Goal: Information Seeking & Learning: Learn about a topic

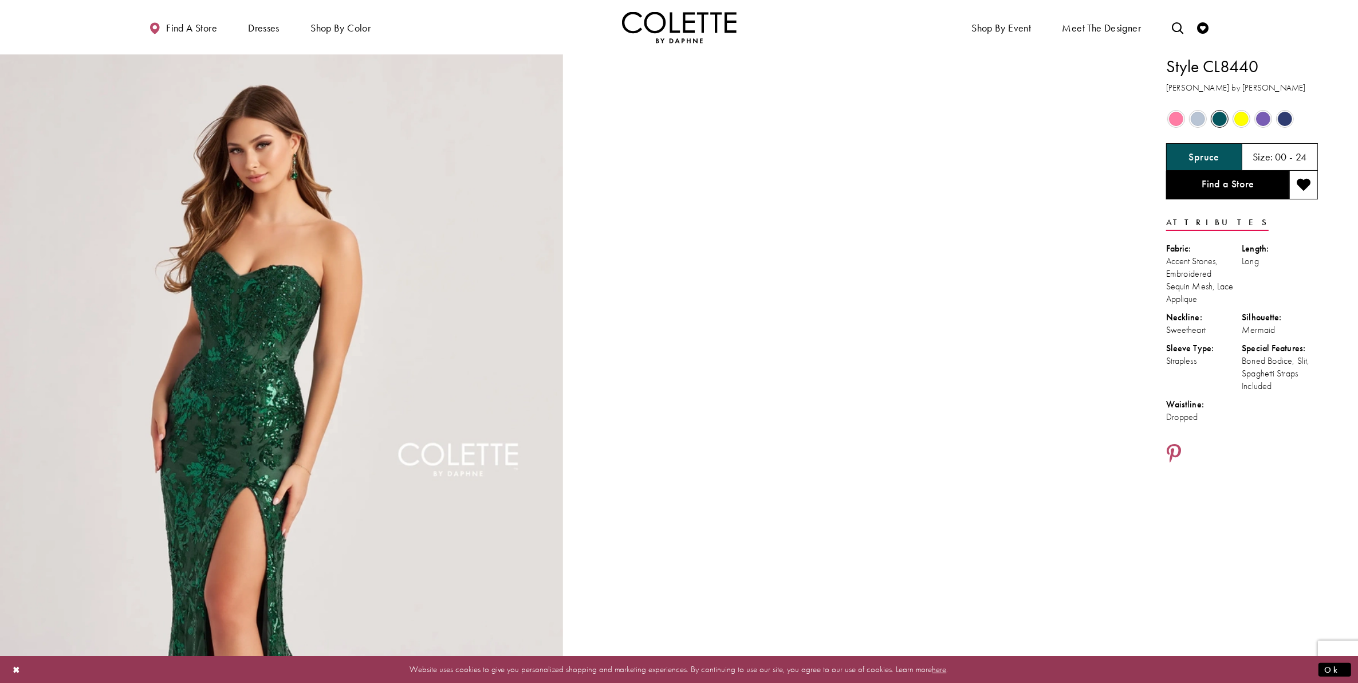
drag, startPoint x: 0, startPoint y: 0, endPoint x: 1241, endPoint y: 116, distance: 1246.9
click at [1241, 116] on span "Product color controls state depends on size chosen" at bounding box center [1242, 119] width 14 height 14
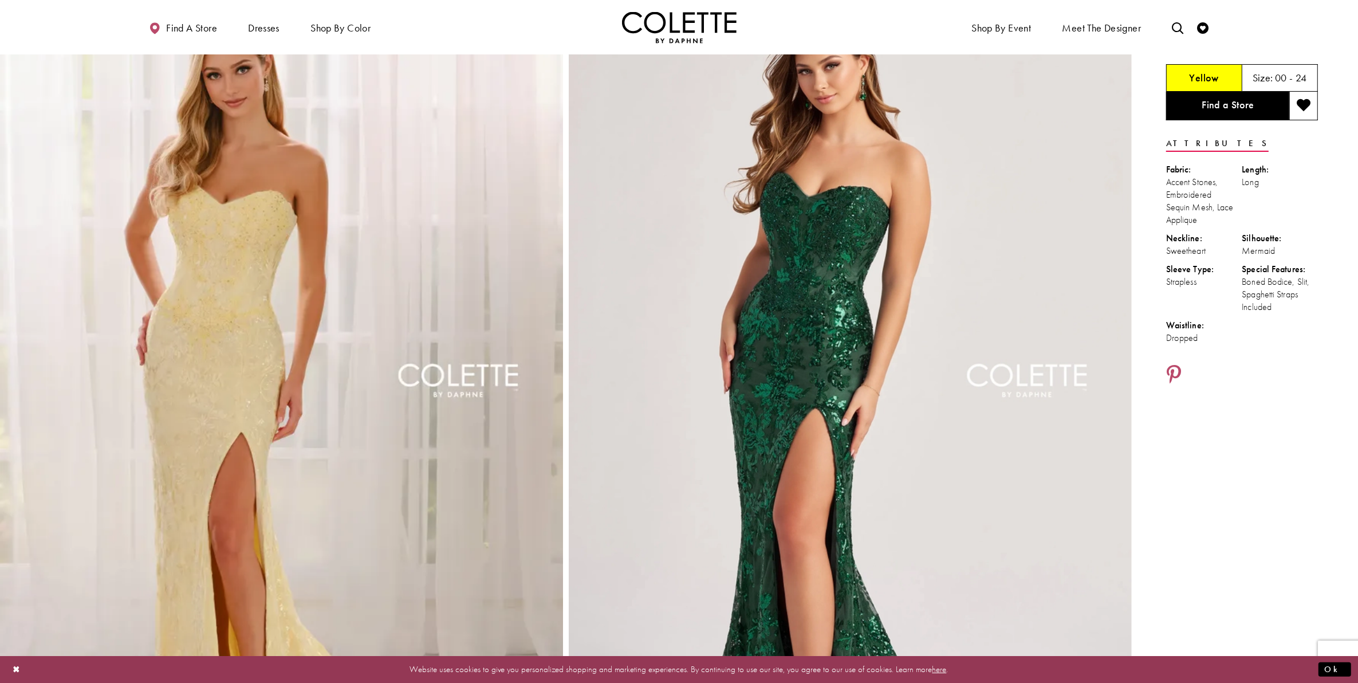
scroll to position [143, 0]
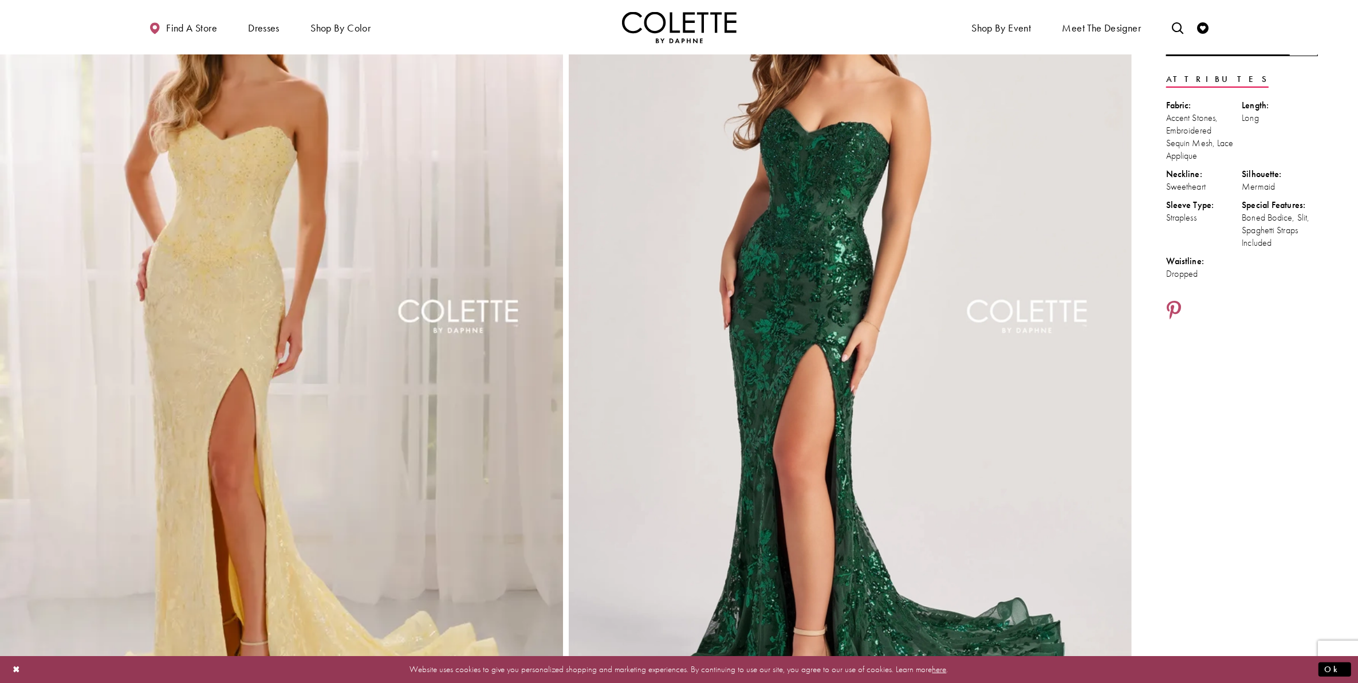
click at [310, 341] on img "Full size Style CL8440 Colette by Daphne #4 Yellow frontface vertical picture" at bounding box center [281, 333] width 563 height 845
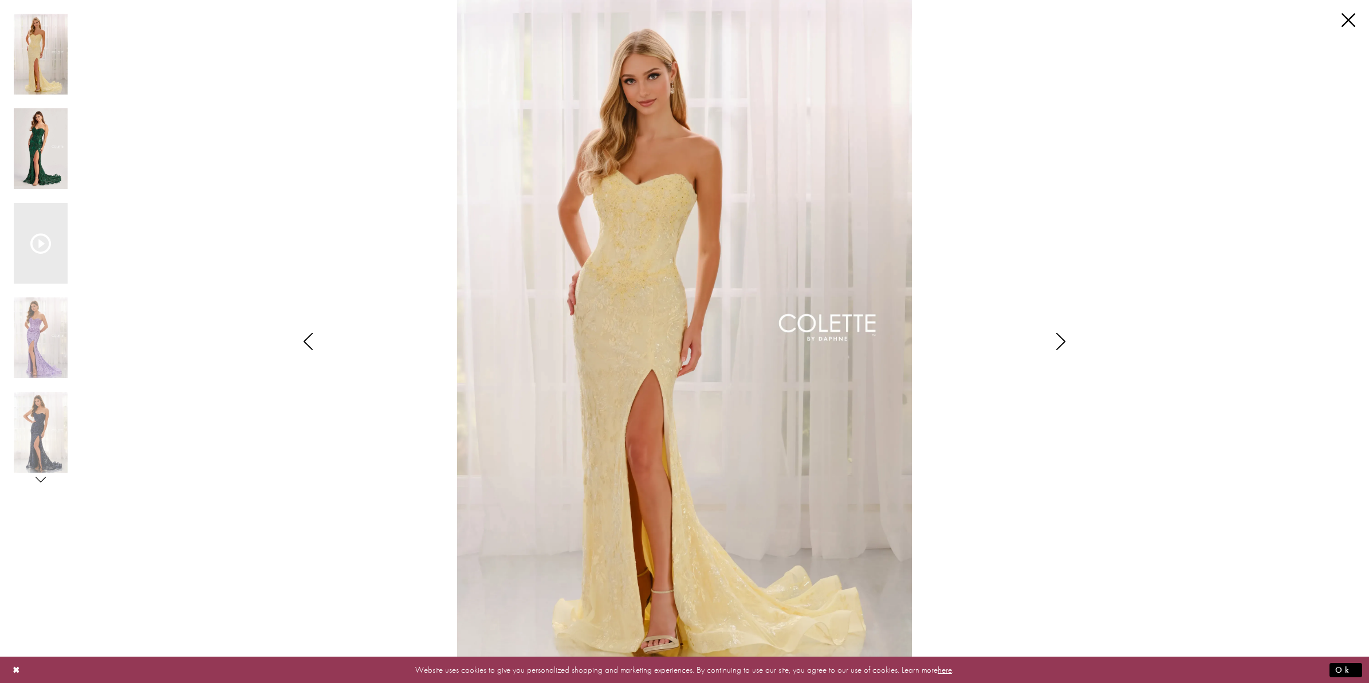
click at [41, 156] on img "Scroll List" at bounding box center [41, 148] width 54 height 81
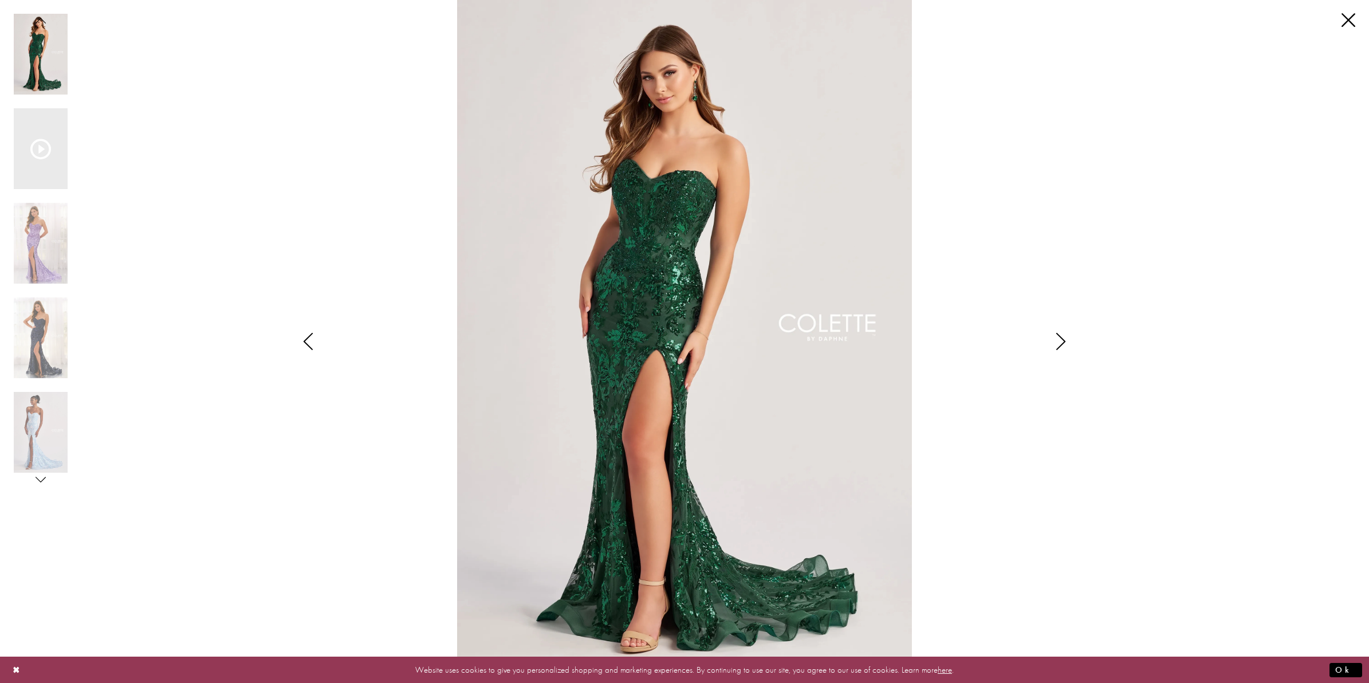
click at [40, 10] on div "Pause autoplay Previous Slide Next Slide 0 1 2 3 4 5 6 7 8" at bounding box center [48, 243] width 68 height 486
click at [58, 431] on img "Scroll List" at bounding box center [41, 432] width 54 height 81
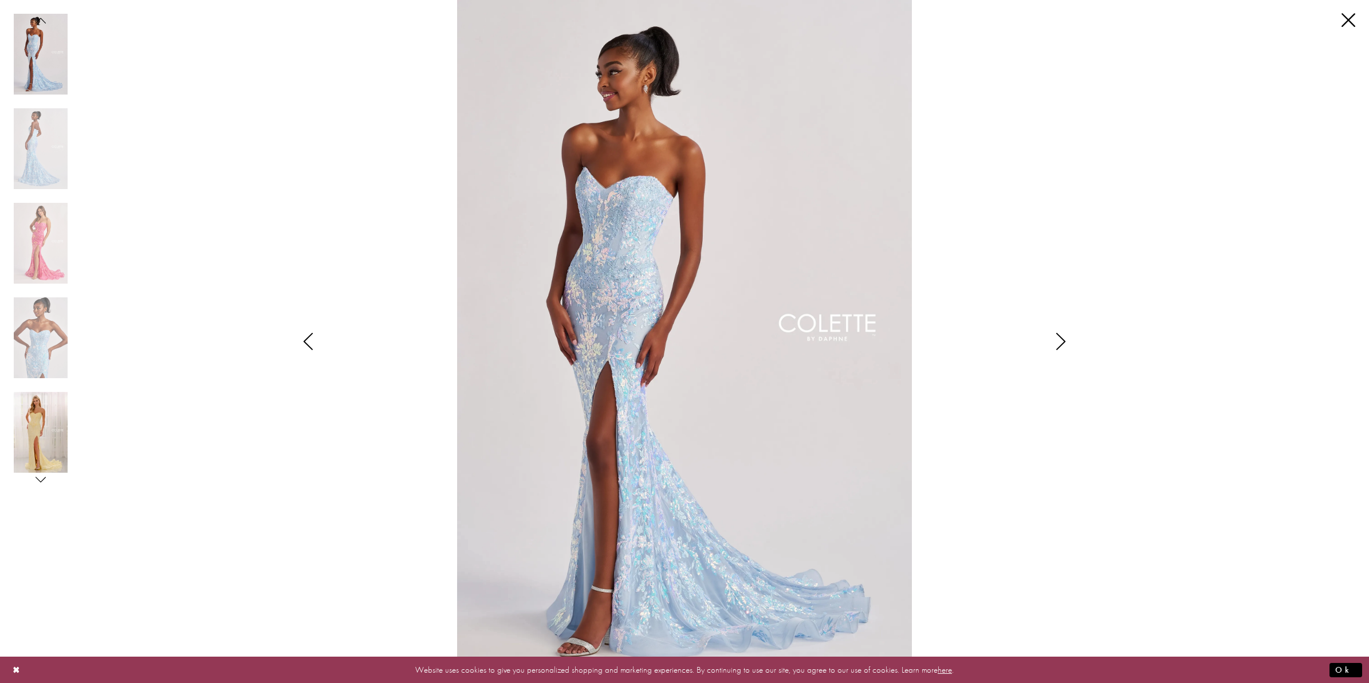
click at [36, 437] on img "Scroll List" at bounding box center [41, 432] width 54 height 81
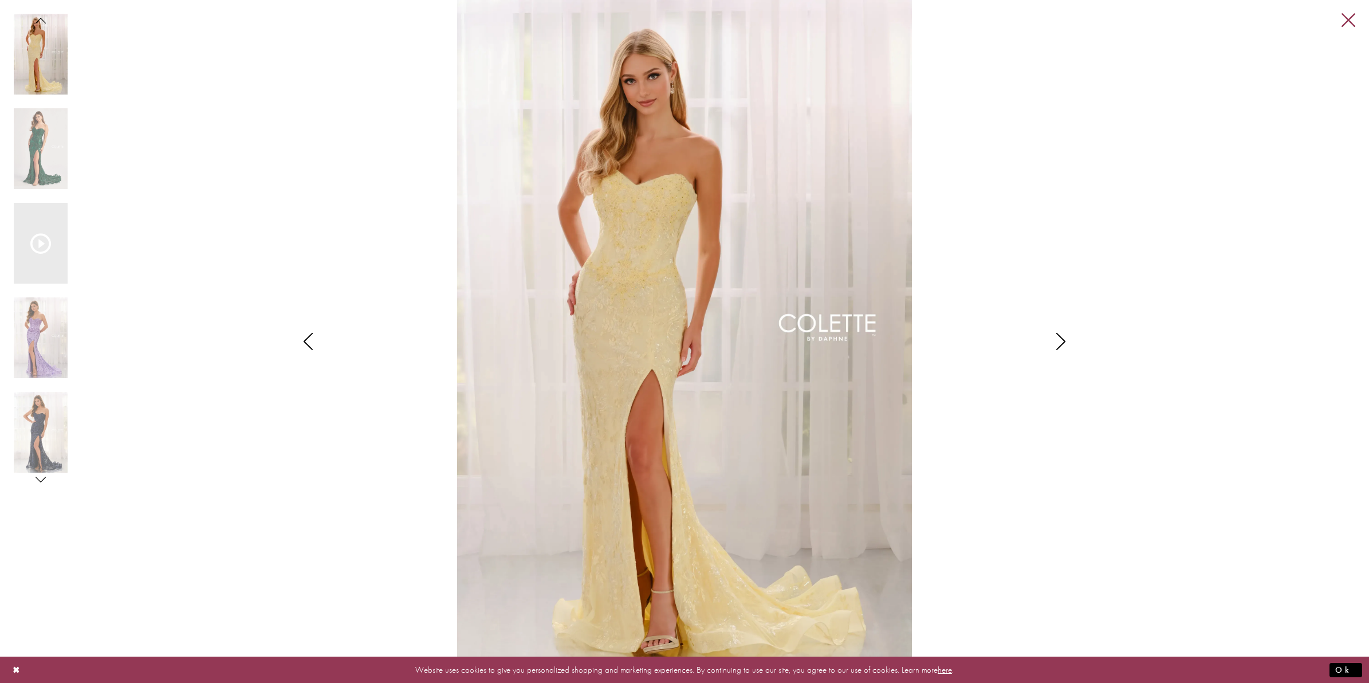
click at [1343, 23] on link "Close" at bounding box center [1349, 21] width 14 height 14
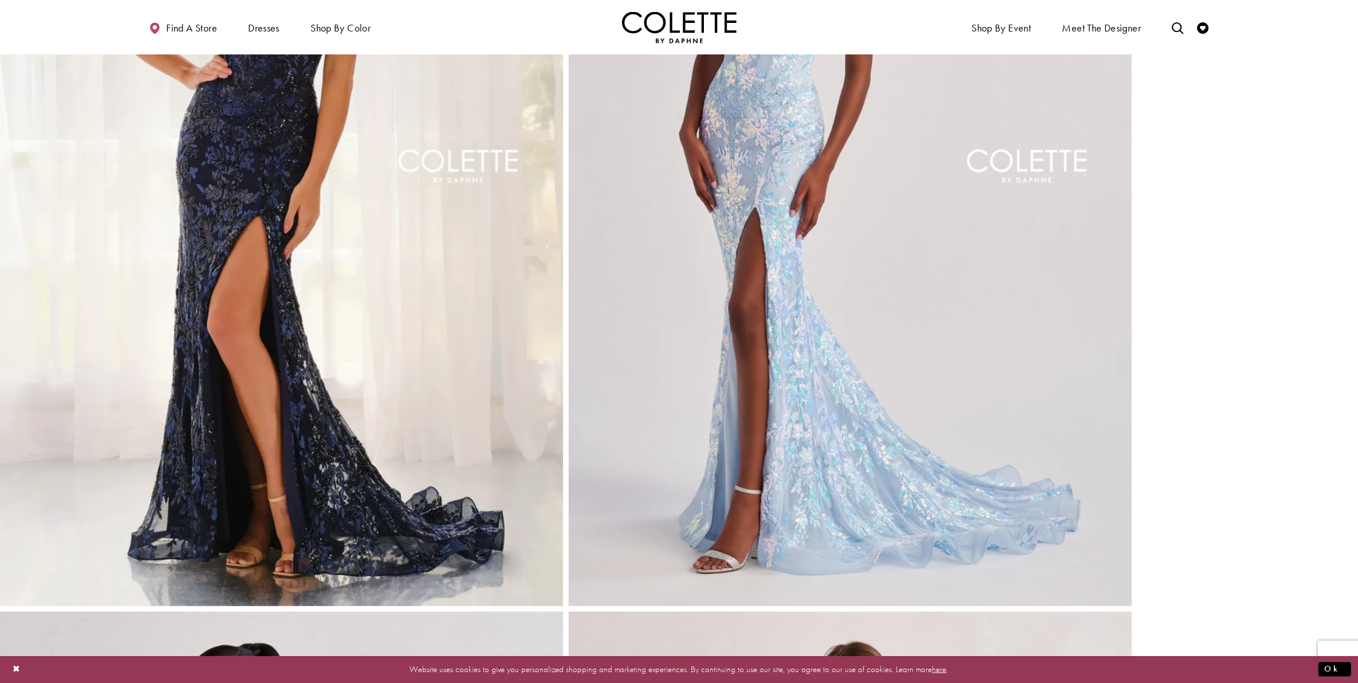
scroll to position [1933, 0]
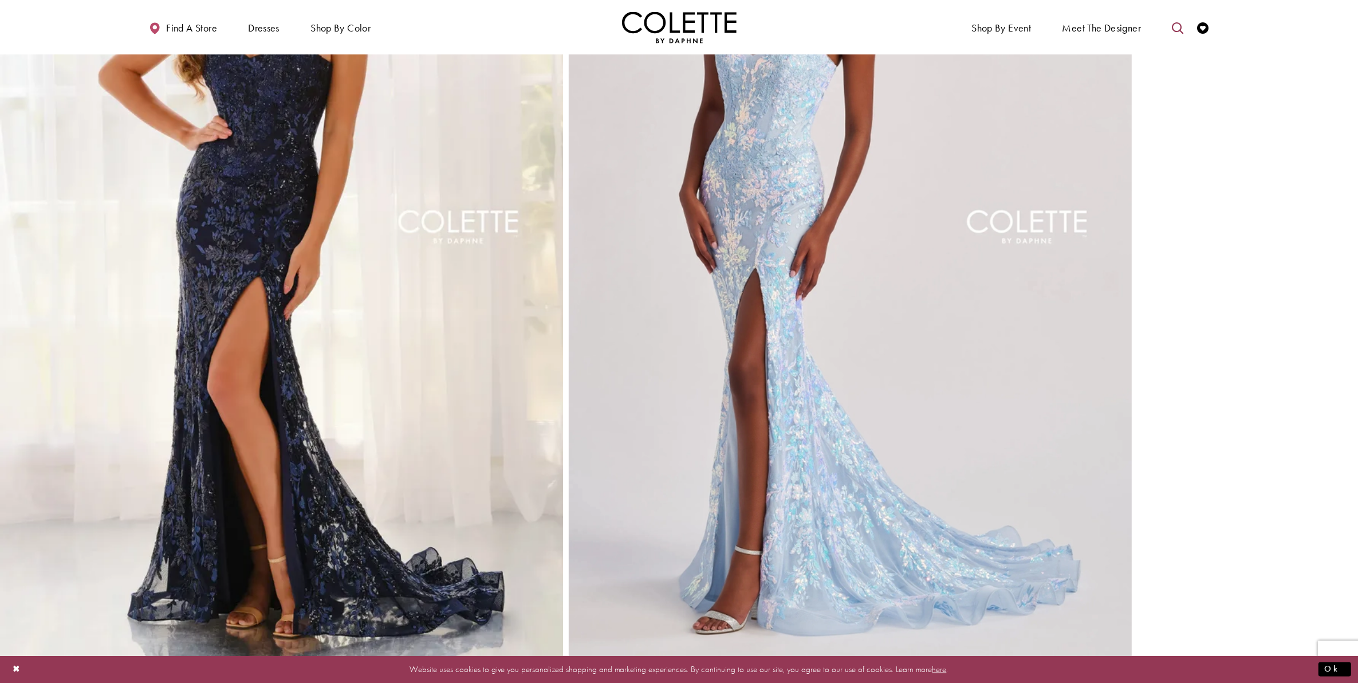
click at [1173, 26] on icon "Toggle search" at bounding box center [1177, 27] width 11 height 11
click at [1169, 11] on link "Toggle search" at bounding box center [1177, 27] width 17 height 32
paste input "******"
type input "**********"
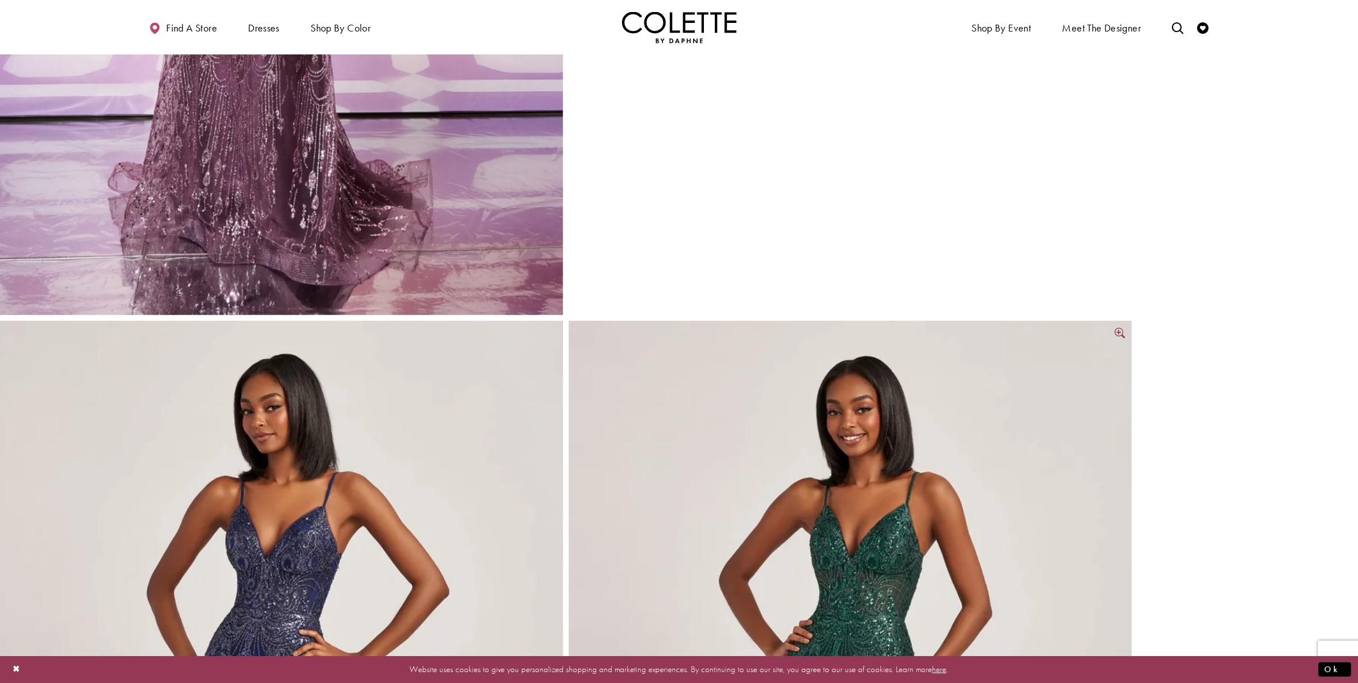
scroll to position [430, 0]
